Goal: Find specific page/section

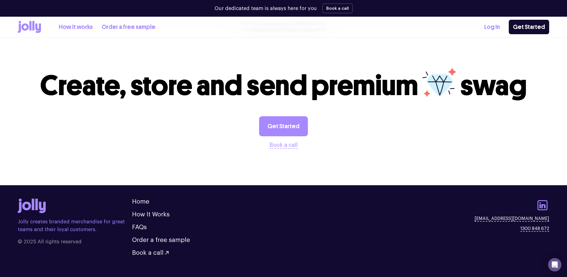
scroll to position [564, 0]
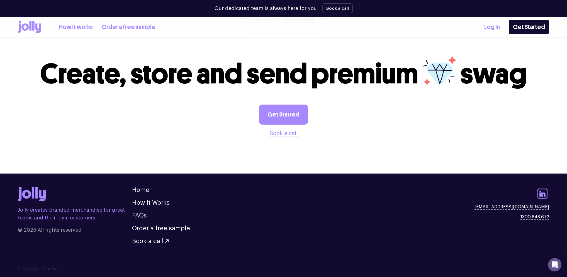
click at [141, 217] on link "FAQs" at bounding box center [139, 216] width 15 height 6
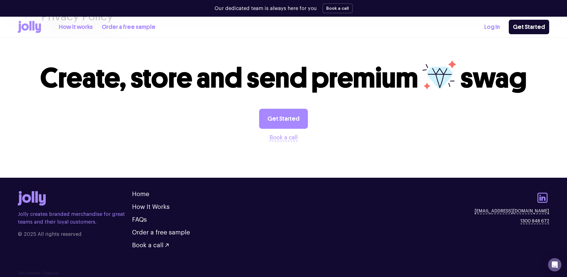
scroll to position [1002, 0]
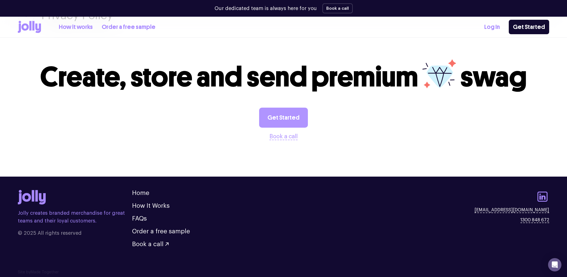
click at [275, 120] on link "Get Started" at bounding box center [283, 118] width 49 height 20
